Goal: Check status: Check status

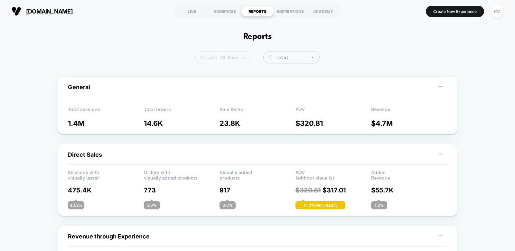
click at [212, 63] on span "Last 30 Days" at bounding box center [222, 57] width 55 height 12
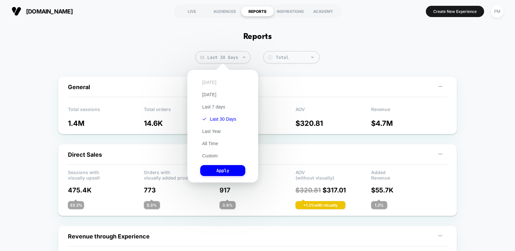
click at [210, 80] on button "[DATE]" at bounding box center [209, 82] width 18 height 6
click at [220, 167] on button "Apply" at bounding box center [222, 170] width 45 height 11
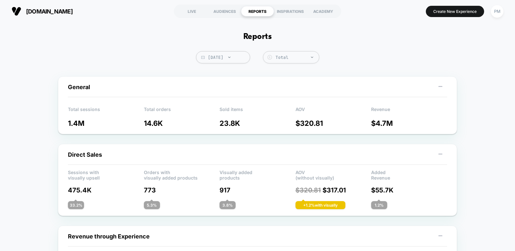
click at [220, 58] on span "[DATE]" at bounding box center [223, 57] width 54 height 12
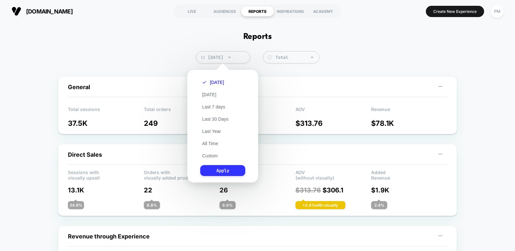
click at [229, 168] on button "Apply" at bounding box center [222, 170] width 45 height 11
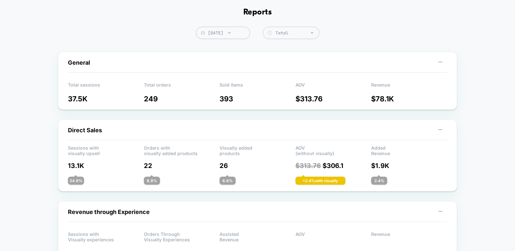
scroll to position [27, 0]
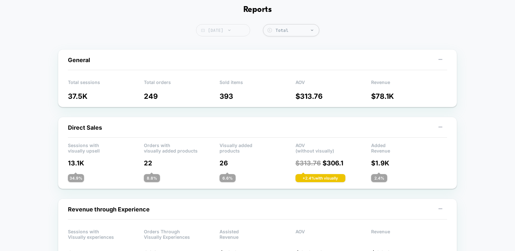
click at [242, 34] on span "[DATE]" at bounding box center [223, 30] width 54 height 12
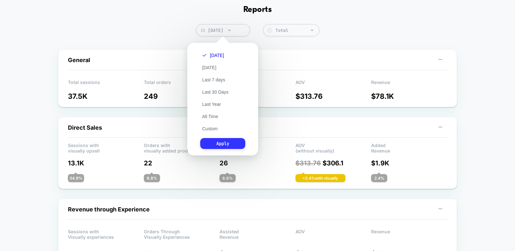
click at [219, 145] on button "Apply" at bounding box center [222, 143] width 45 height 11
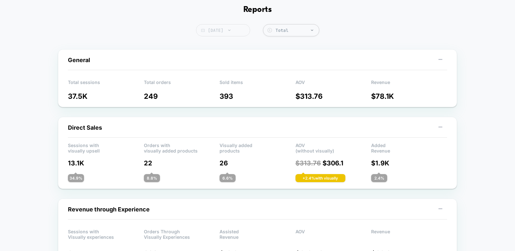
click at [235, 30] on span "[DATE]" at bounding box center [223, 30] width 54 height 12
select select "*"
select select "****"
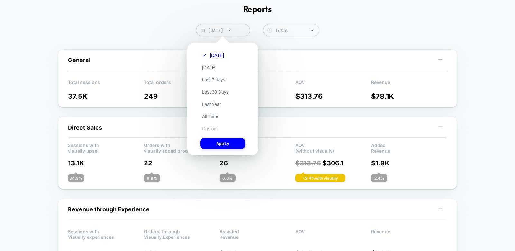
click at [207, 131] on button "Custom" at bounding box center [209, 129] width 19 height 6
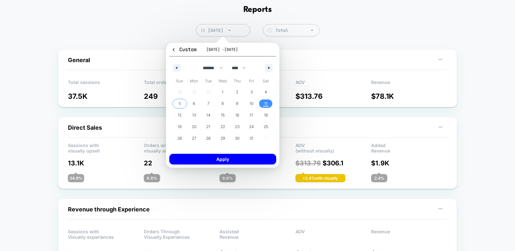
click at [179, 104] on span "5" at bounding box center [180, 104] width 2 height 12
click at [265, 103] on span "11" at bounding box center [265, 104] width 3 height 12
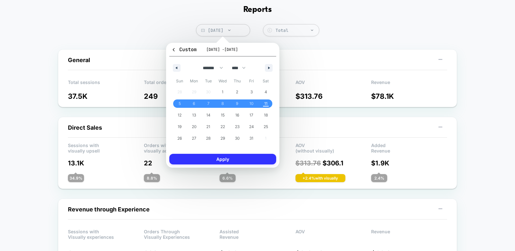
click at [245, 160] on button "Apply" at bounding box center [222, 159] width 107 height 11
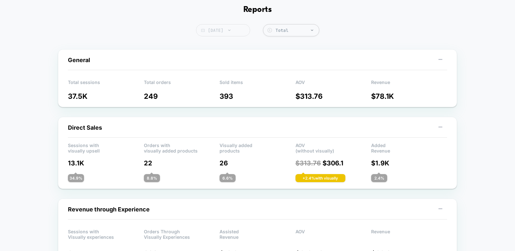
click at [228, 31] on span "[DATE]" at bounding box center [223, 30] width 54 height 12
select select "*"
select select "****"
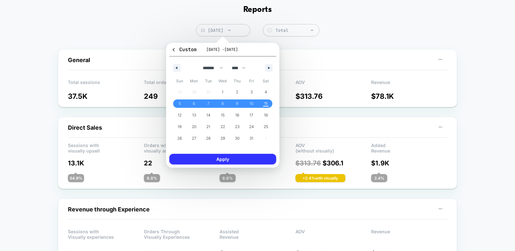
click at [222, 159] on button "Apply" at bounding box center [222, 159] width 107 height 11
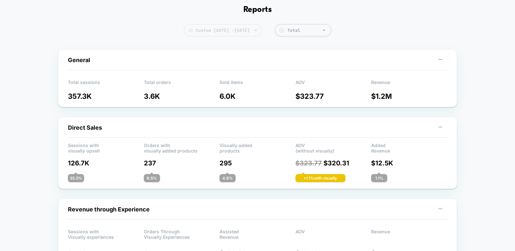
click at [213, 31] on span "Custom [DATE] - [DATE]" at bounding box center [223, 30] width 78 height 12
select select "*"
select select "****"
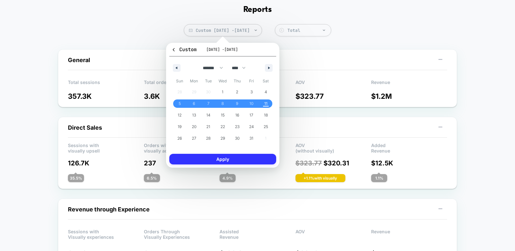
click at [217, 159] on button "Apply" at bounding box center [222, 159] width 107 height 11
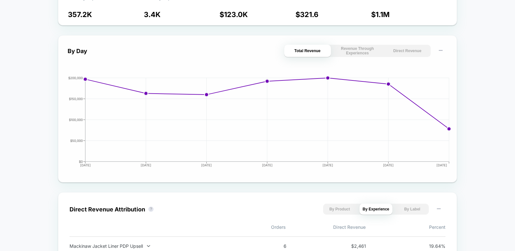
scroll to position [265, 0]
click at [401, 53] on button "Direct Revenue" at bounding box center [407, 51] width 47 height 12
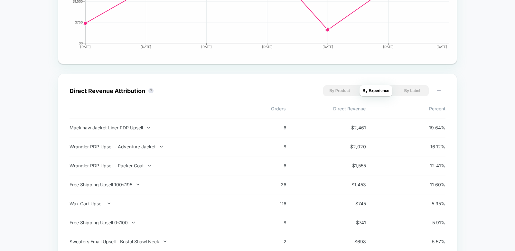
scroll to position [385, 0]
